Goal: Information Seeking & Learning: Learn about a topic

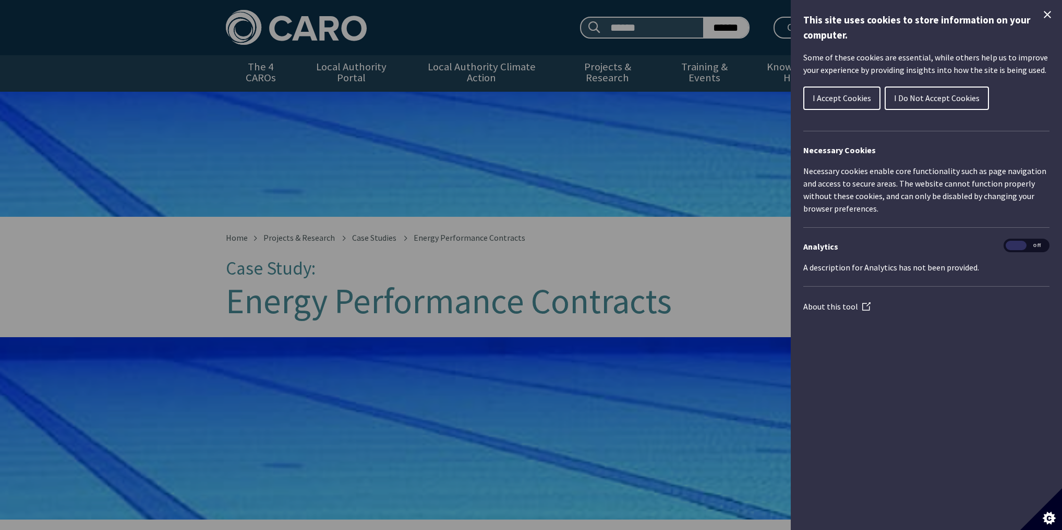
click at [842, 96] on span "I Accept Cookies" at bounding box center [842, 98] width 58 height 10
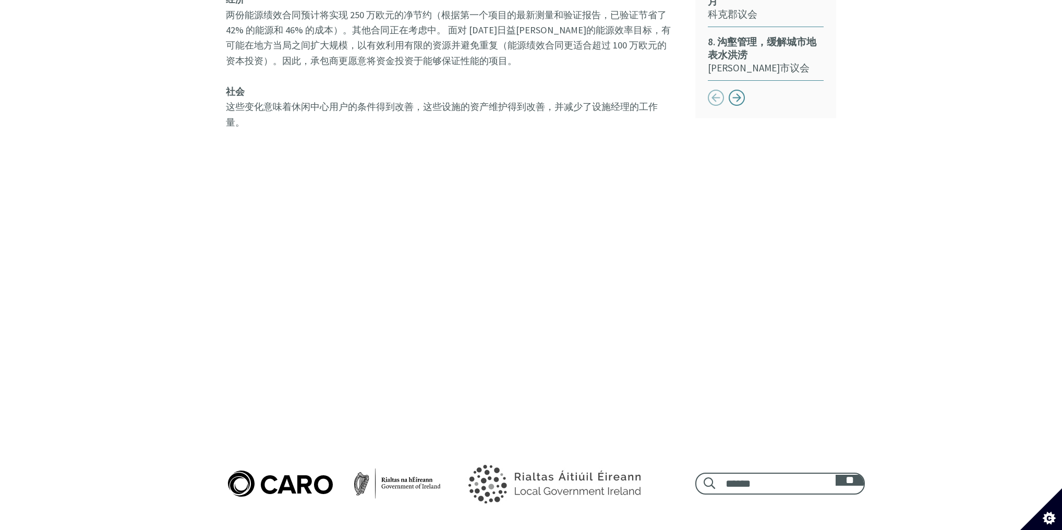
scroll to position [960, 0]
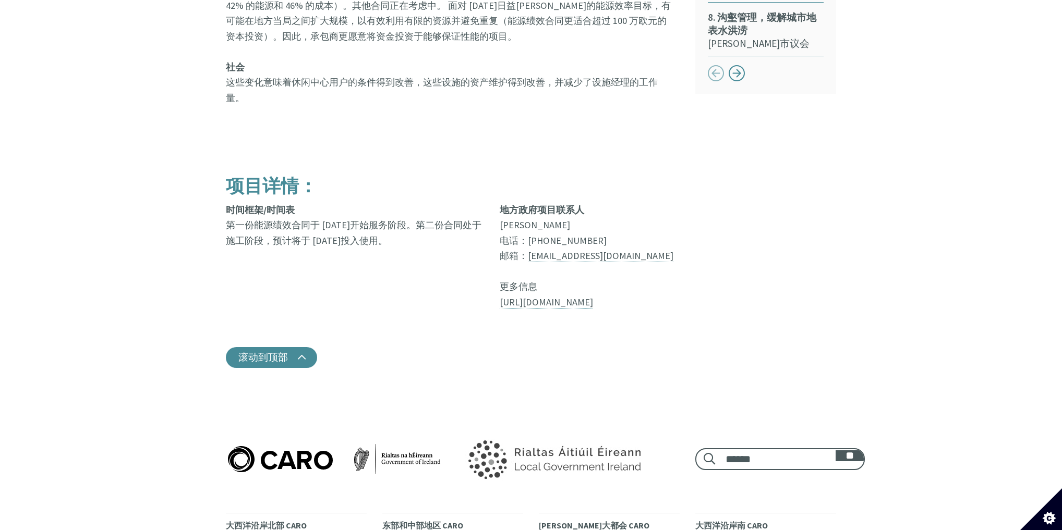
drag, startPoint x: 247, startPoint y: 225, endPoint x: 430, endPoint y: 244, distance: 184.1
click at [420, 227] on font "第一份能源绩效合同于 [DATE]开始服务阶段。第二份合同处于施工阶段，预计将于 [DATE]投入使用。" at bounding box center [354, 232] width 256 height 27
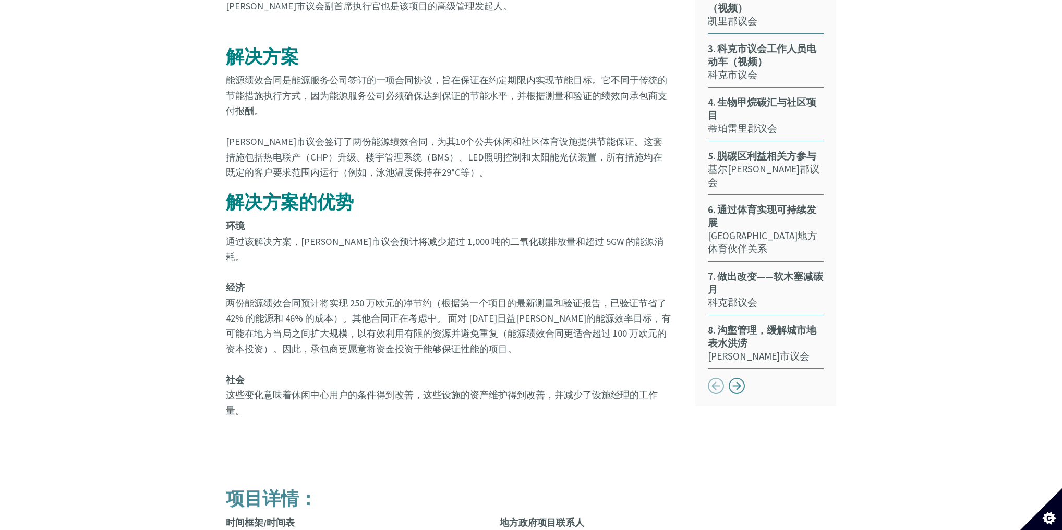
scroll to position [655, 0]
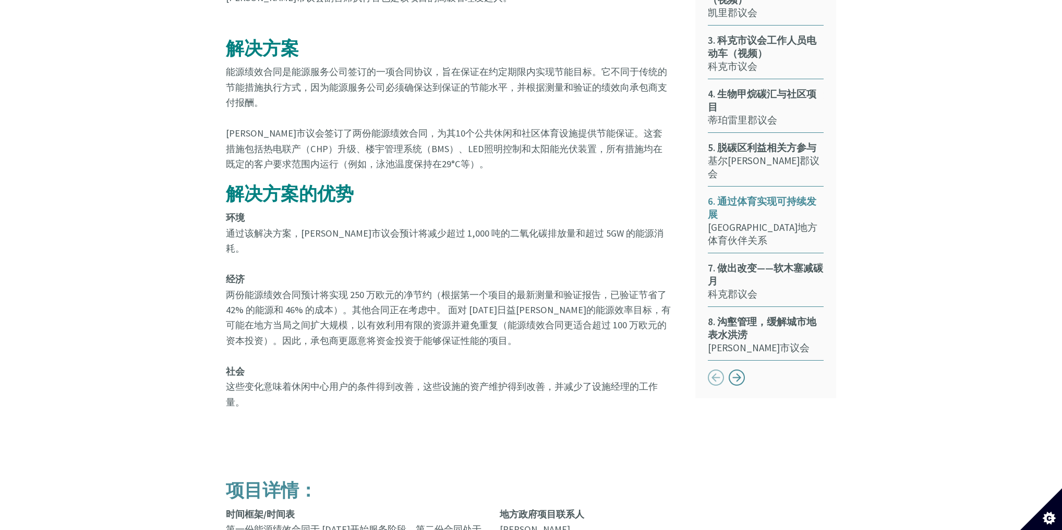
click at [749, 195] on font "6. 通过体育实现可持续发展" at bounding box center [762, 208] width 108 height 26
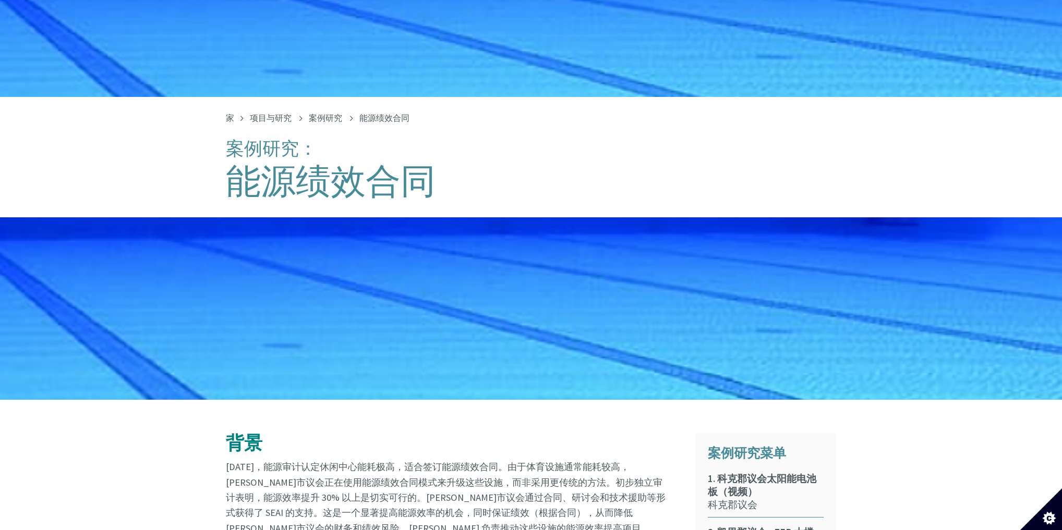
scroll to position [71, 0]
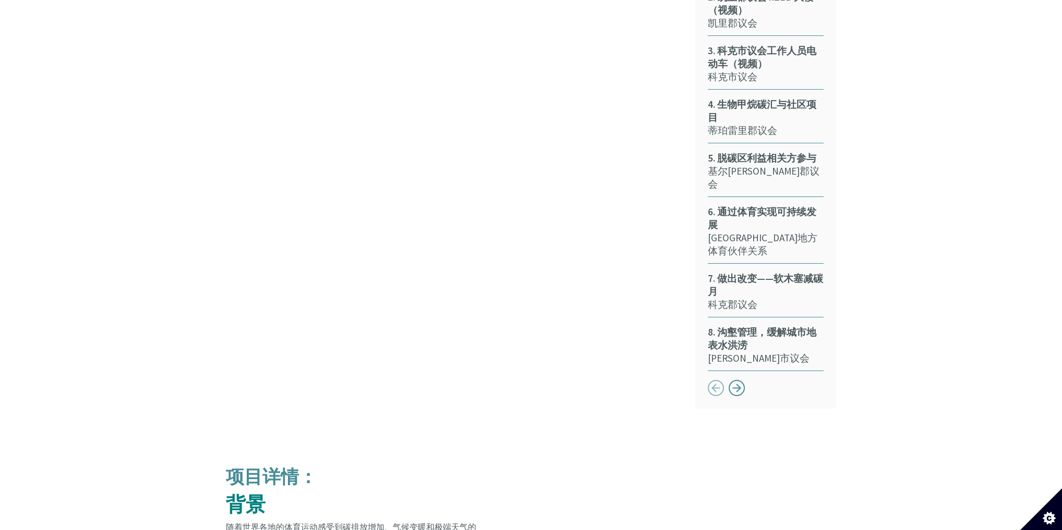
scroll to position [572, 0]
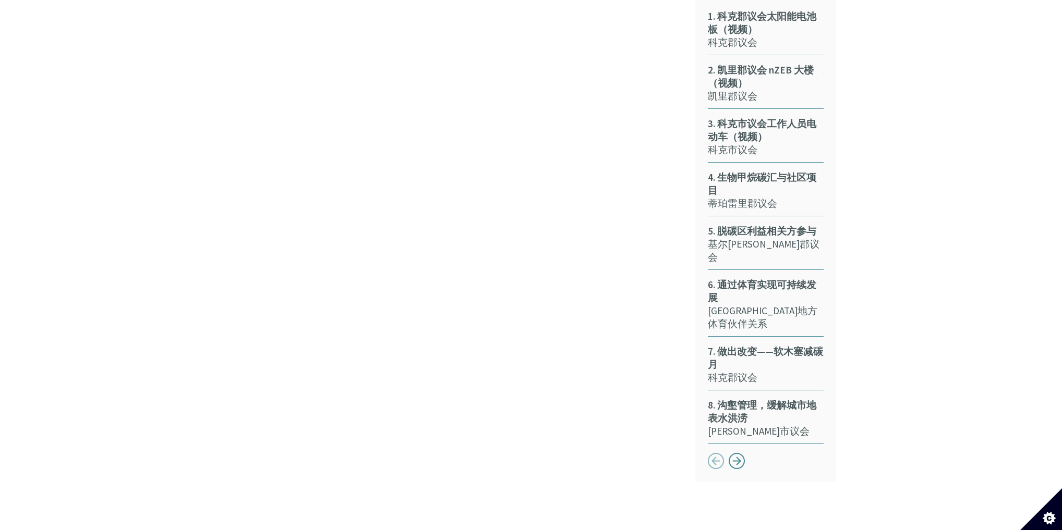
click at [735, 453] on div "按钮下一步" at bounding box center [737, 461] width 17 height 17
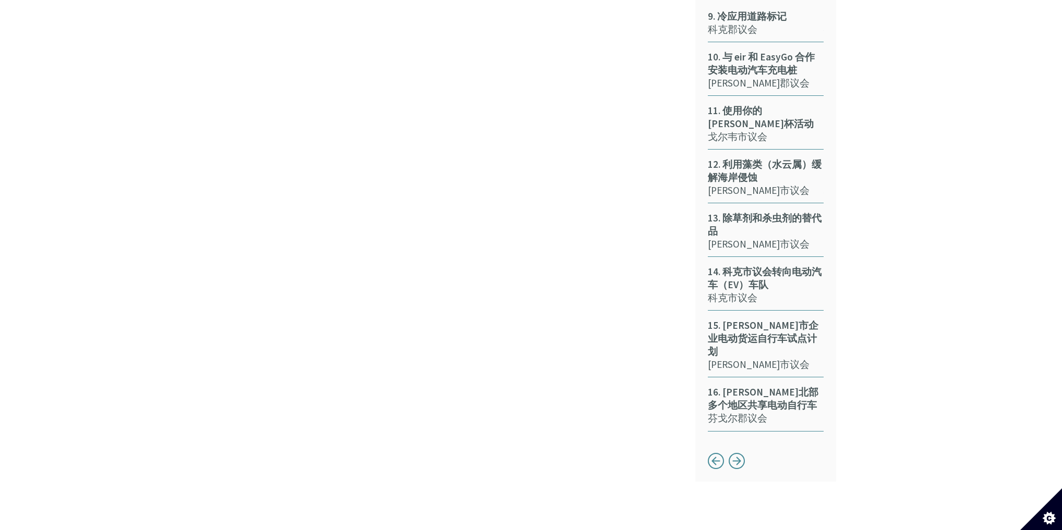
click at [739, 453] on div "按钮下一步" at bounding box center [737, 461] width 17 height 17
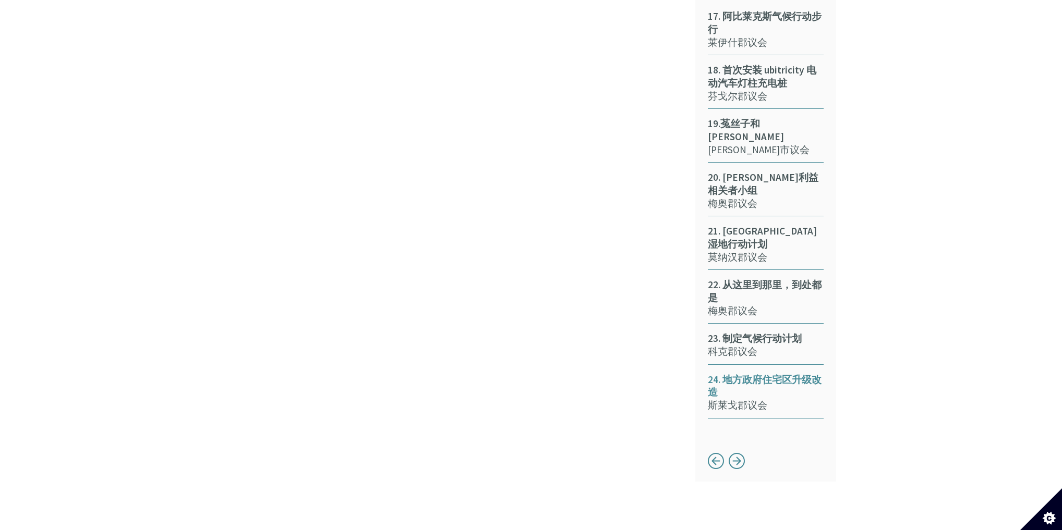
click at [751, 373] on font "24. 地方政府住宅区升级改造" at bounding box center [765, 386] width 114 height 26
